Goal: Information Seeking & Learning: Check status

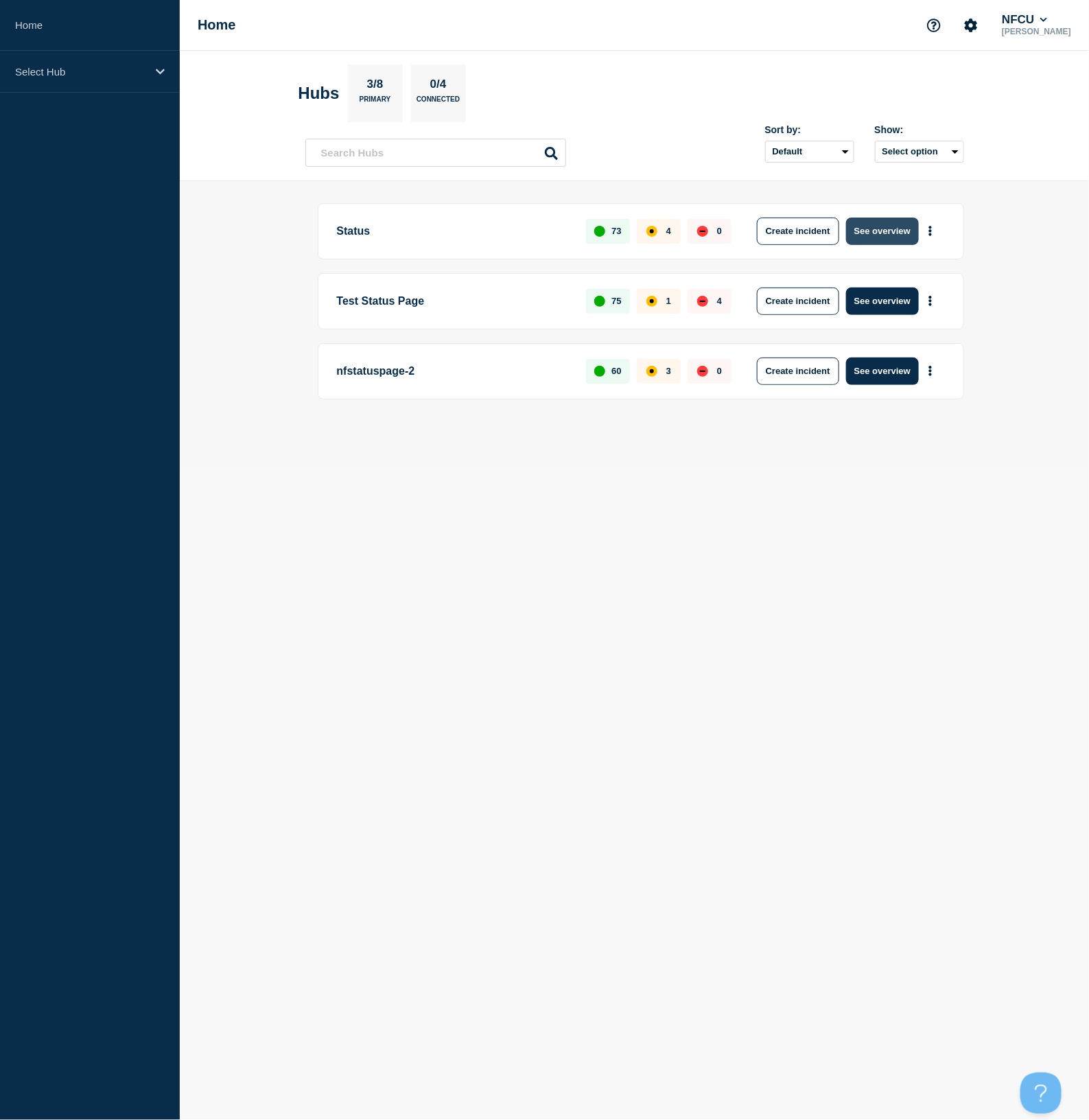
click at [873, 232] on button "See overview" at bounding box center [882, 231] width 73 height 27
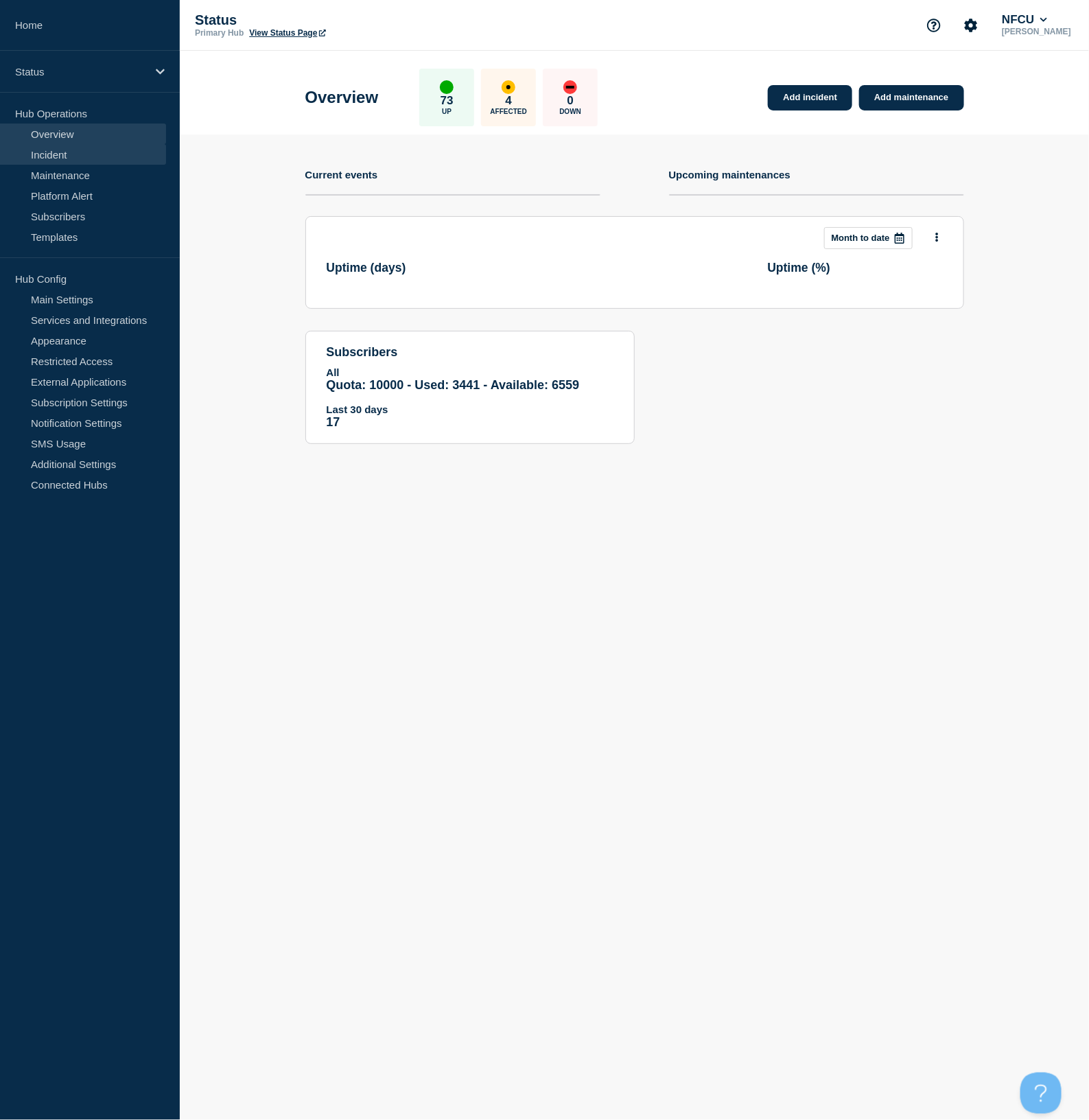
click at [67, 158] on link "Incident" at bounding box center [83, 154] width 166 height 21
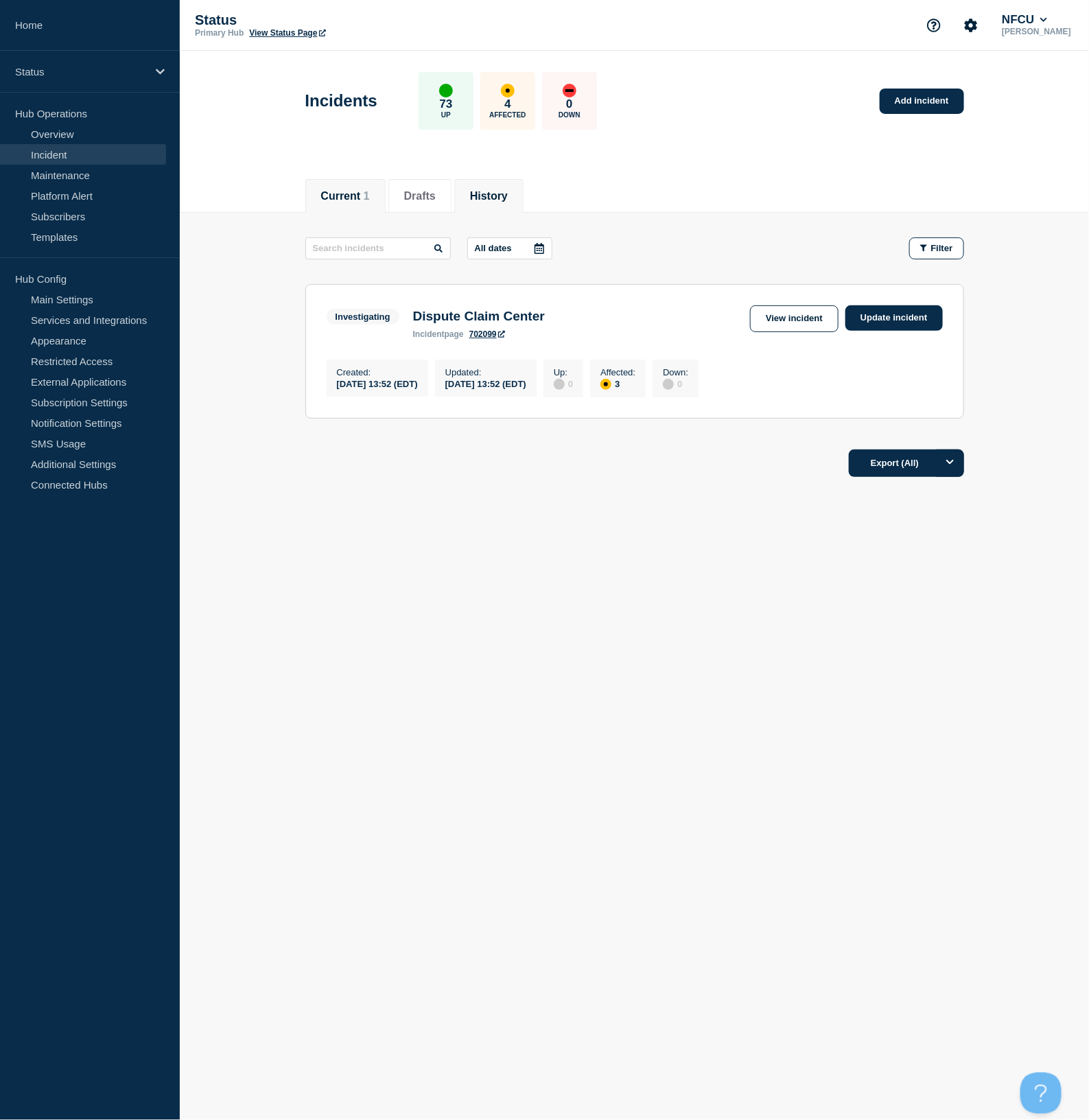
click at [505, 201] on button "History" at bounding box center [489, 196] width 38 height 12
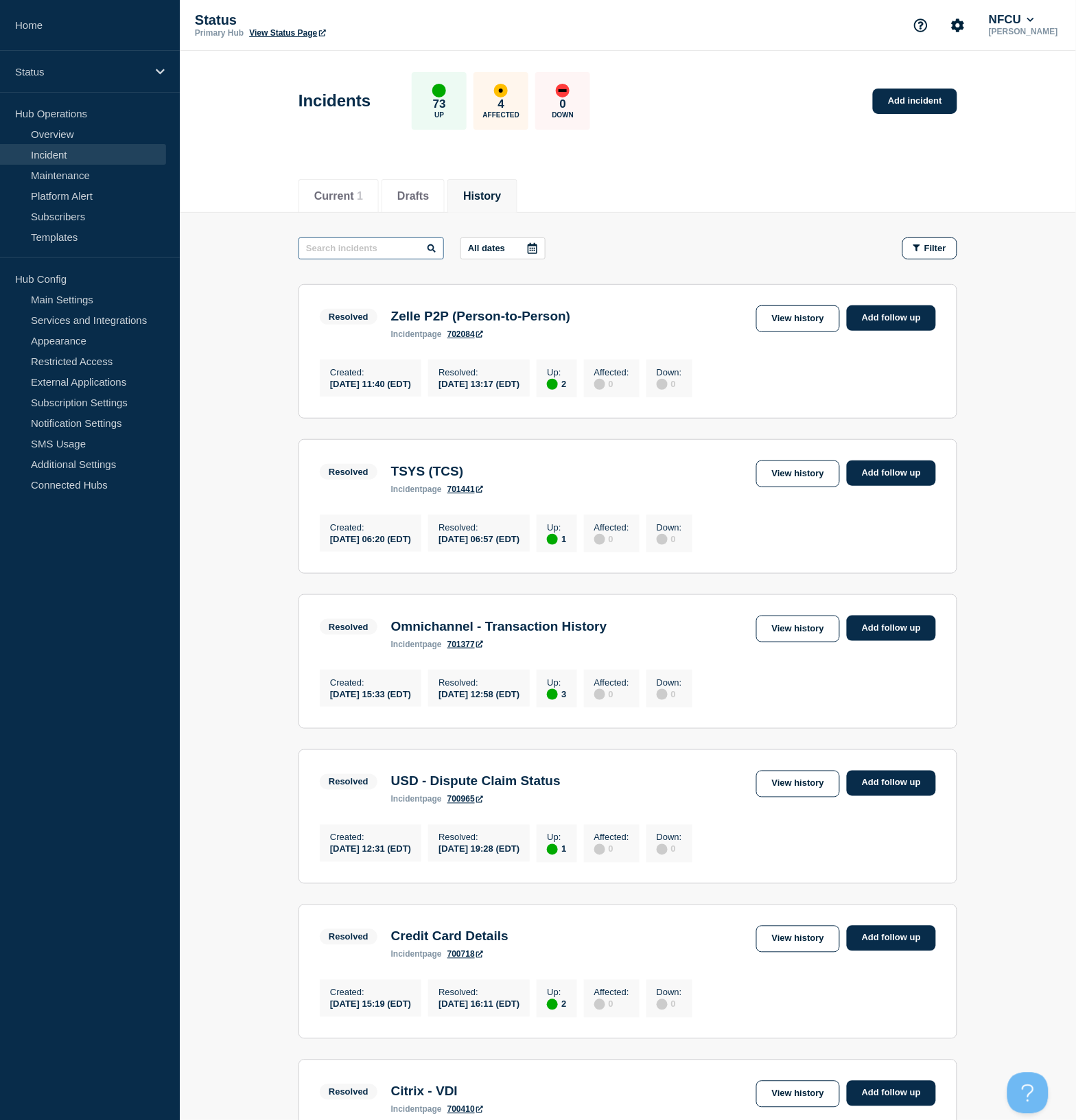
click at [365, 242] on input "text" at bounding box center [372, 248] width 146 height 22
type input "Dispute claim"
click at [819, 643] on link "View history" at bounding box center [798, 628] width 84 height 26
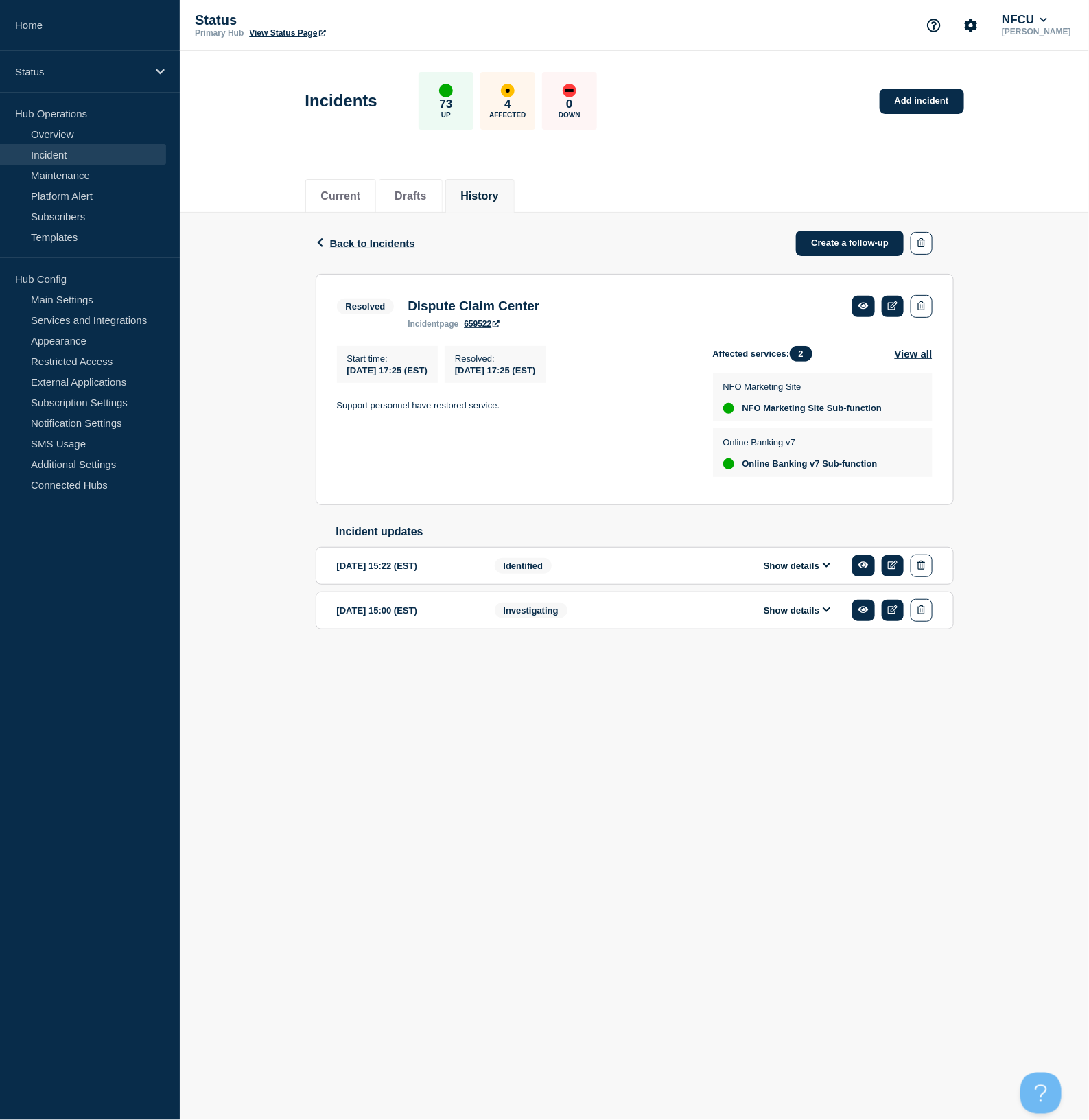
click at [792, 622] on div "Show details" at bounding box center [807, 610] width 250 height 23
click at [792, 616] on button "Show details" at bounding box center [797, 610] width 76 height 11
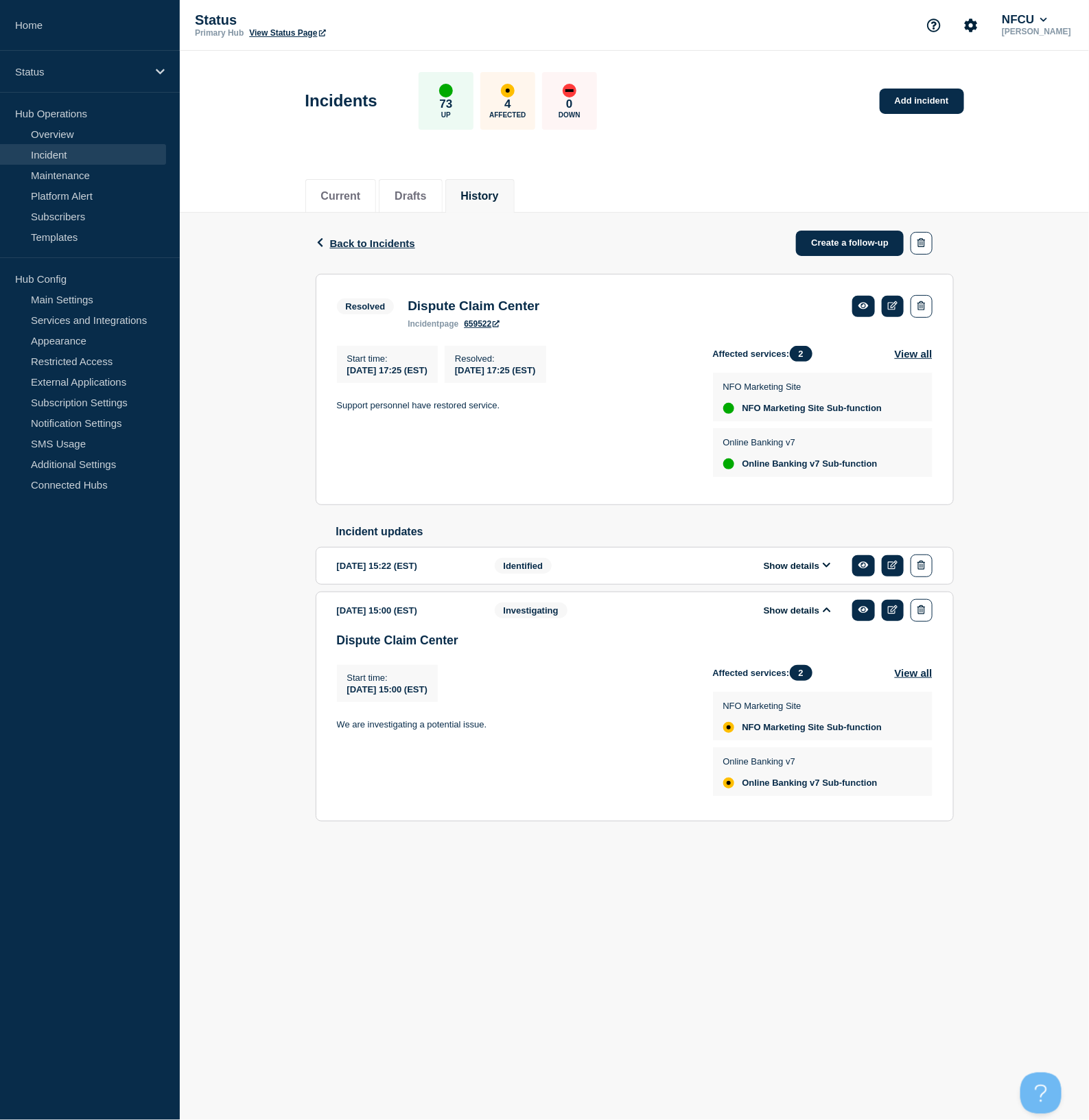
click at [800, 572] on button "Show details" at bounding box center [797, 565] width 76 height 11
